Goal: Transaction & Acquisition: Purchase product/service

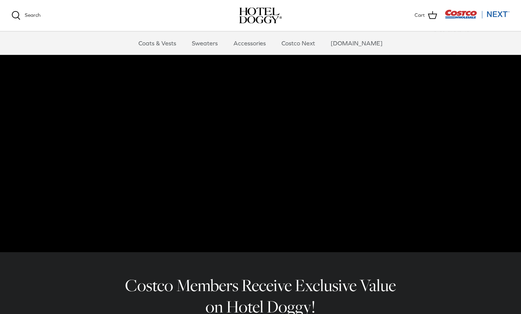
scroll to position [28, 0]
click at [257, 45] on link "Accessories" at bounding box center [249, 43] width 46 height 23
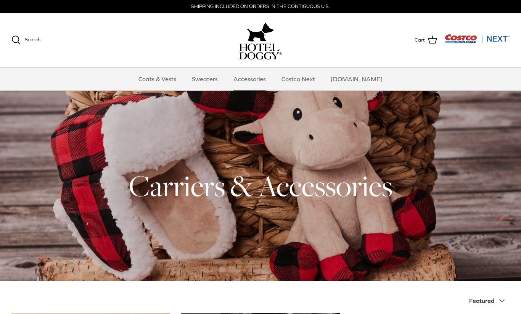
click at [164, 77] on link "Coats & Vests" at bounding box center [157, 78] width 51 height 23
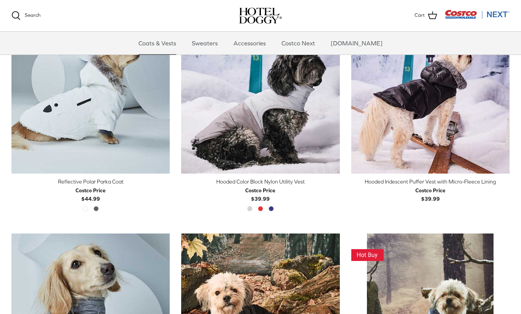
scroll to position [655, 0]
click at [212, 45] on link "Sweaters" at bounding box center [205, 43] width 40 height 23
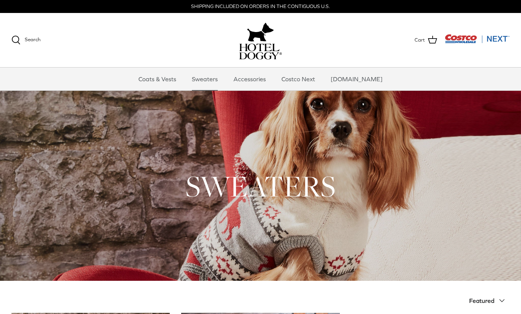
click at [500, 34] on img "Costco Next" at bounding box center [476, 39] width 65 height 10
